Goal: Task Accomplishment & Management: Manage account settings

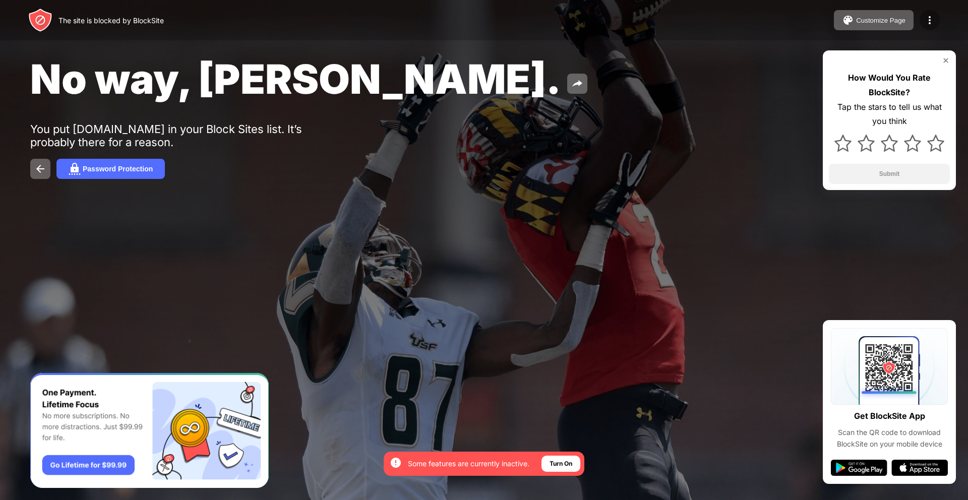
click at [932, 18] on img at bounding box center [930, 20] width 12 height 12
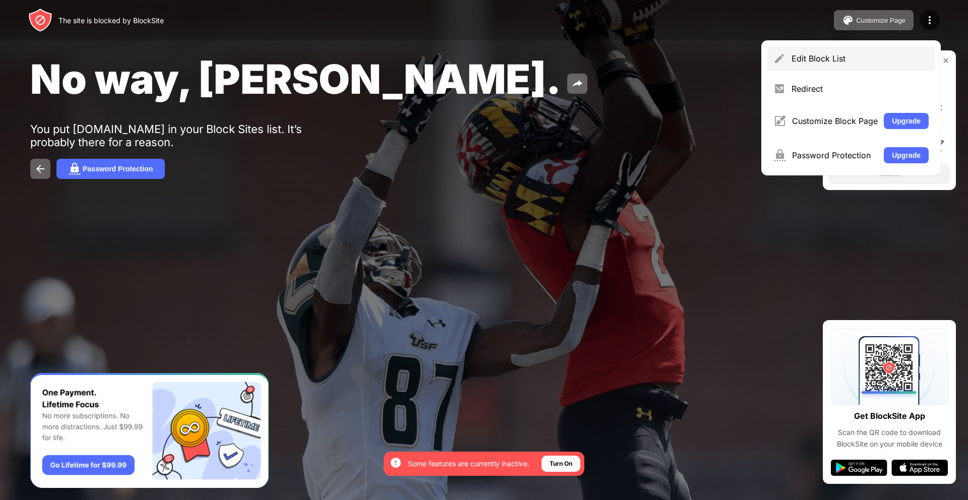
click at [826, 60] on div "Edit Block List" at bounding box center [860, 58] width 137 height 10
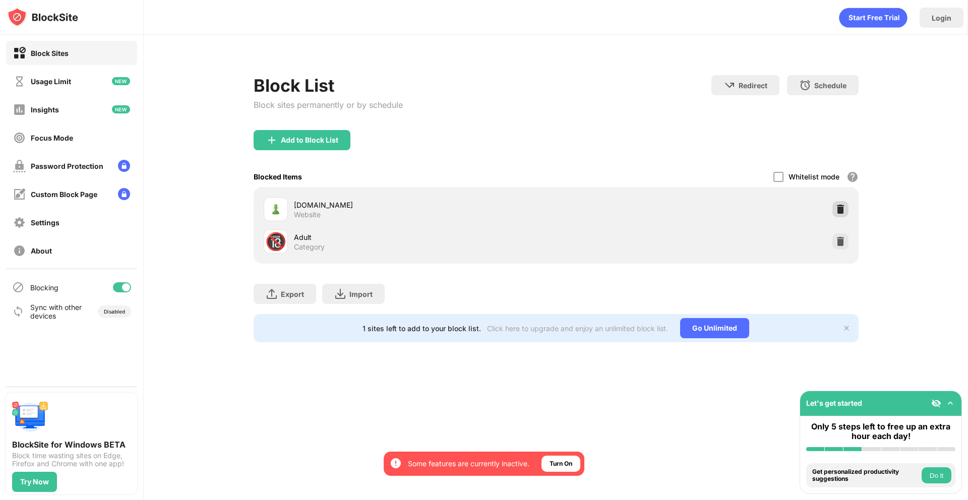
click at [844, 209] on img at bounding box center [841, 209] width 10 height 10
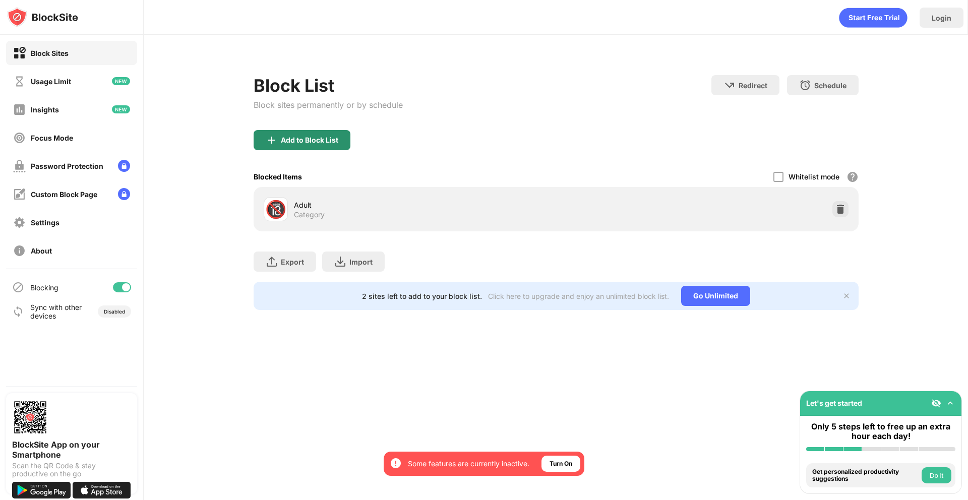
click at [318, 141] on div "Add to Block List" at bounding box center [310, 140] width 58 height 8
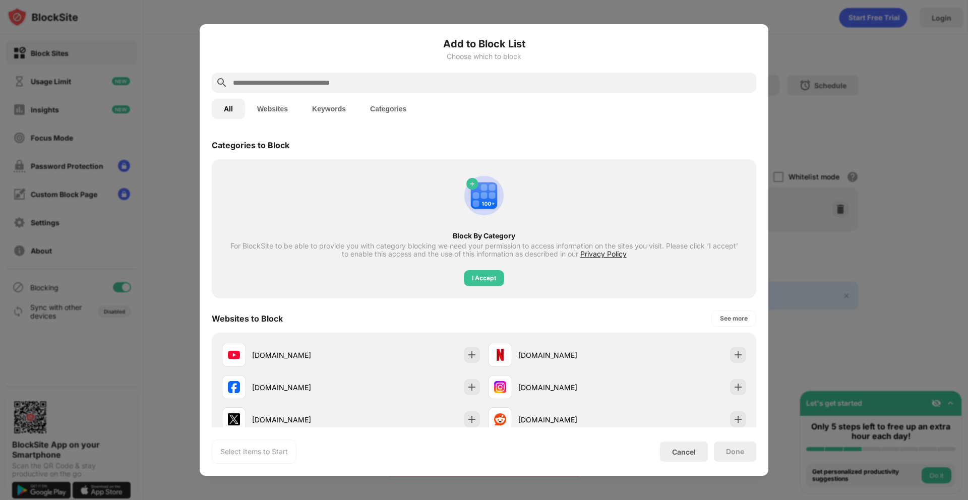
click at [350, 84] on input "text" at bounding box center [492, 83] width 521 height 12
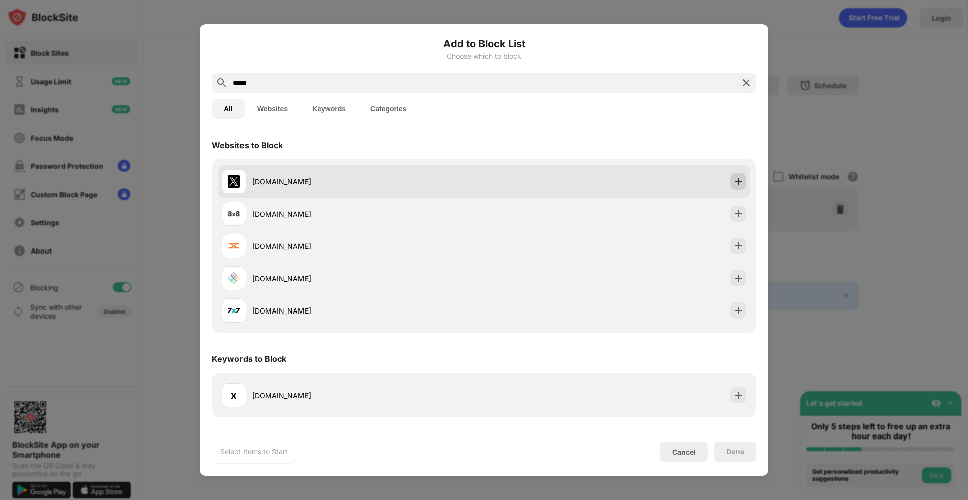
type input "*****"
click at [734, 177] on img at bounding box center [738, 182] width 10 height 10
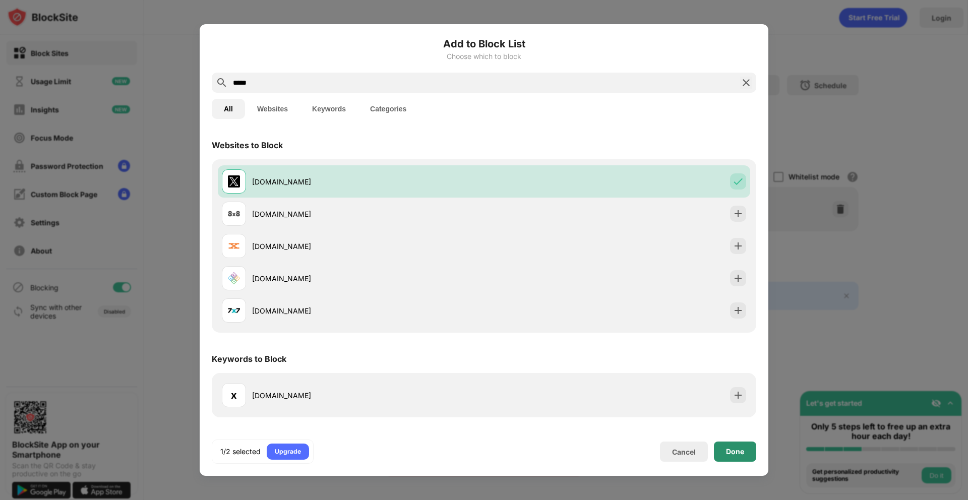
click at [733, 451] on div "Done" at bounding box center [735, 452] width 18 height 8
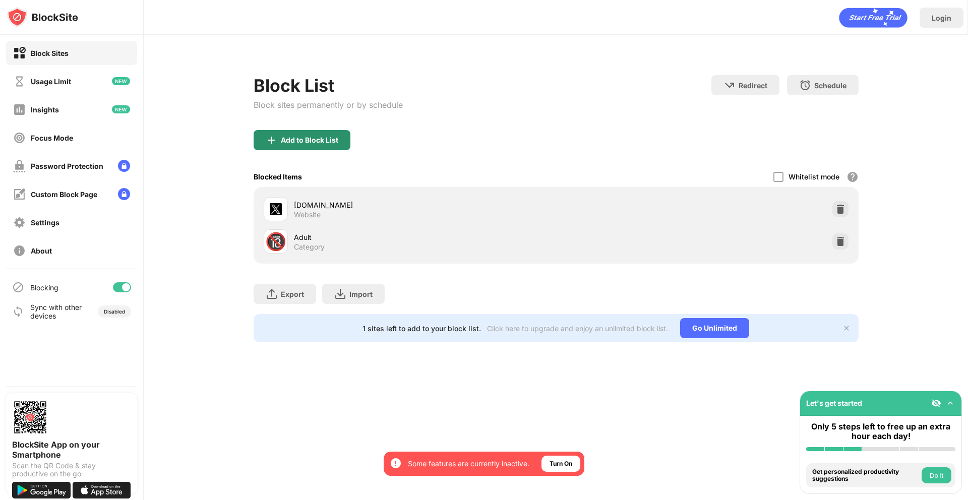
click at [298, 145] on div "Add to Block List" at bounding box center [302, 140] width 97 height 20
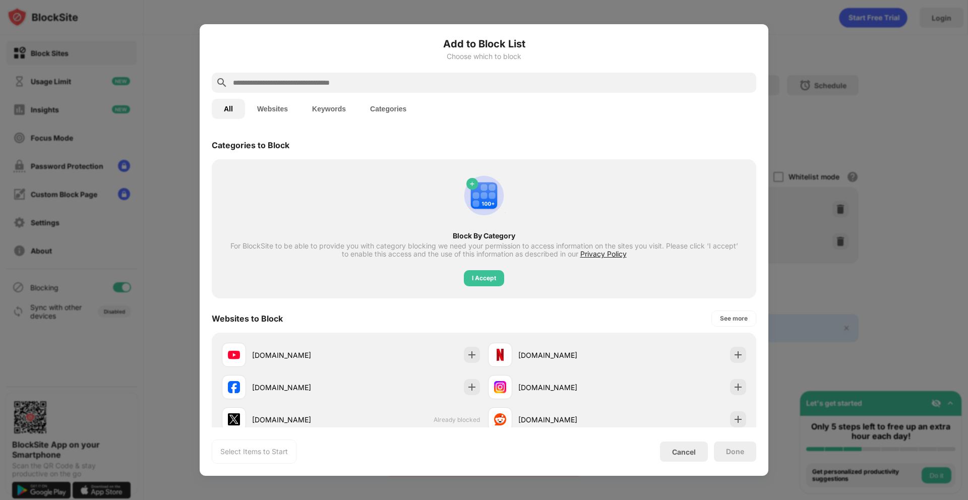
click at [312, 83] on input "text" at bounding box center [492, 83] width 521 height 12
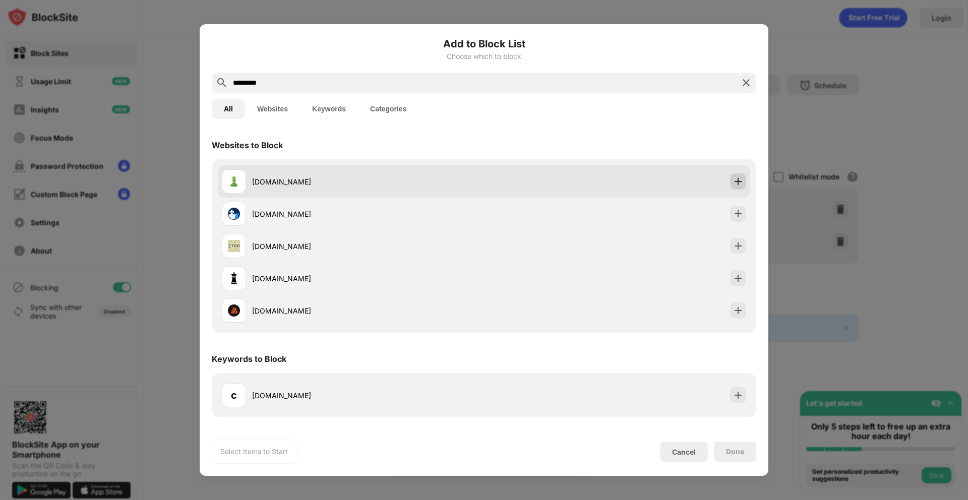
type input "*********"
click at [738, 182] on img at bounding box center [738, 182] width 10 height 10
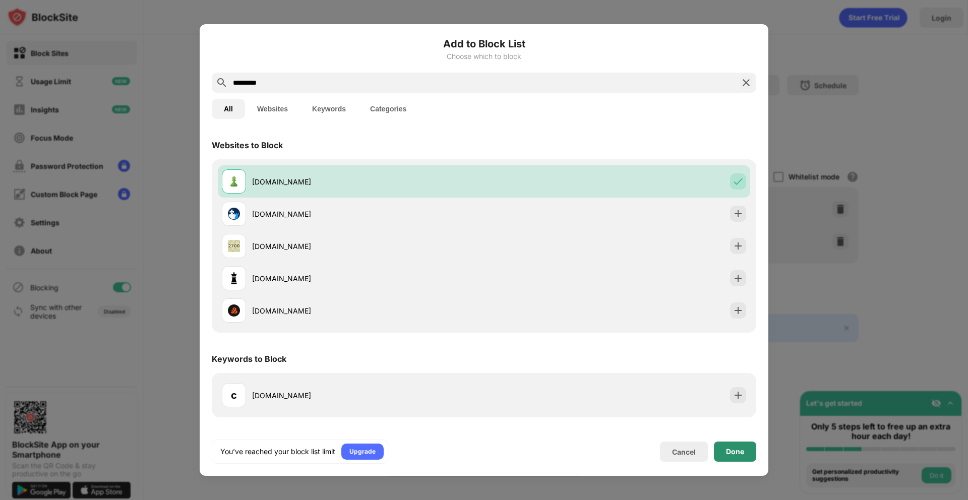
click at [727, 451] on div "Done" at bounding box center [735, 452] width 18 height 8
